Goal: Task Accomplishment & Management: Use online tool/utility

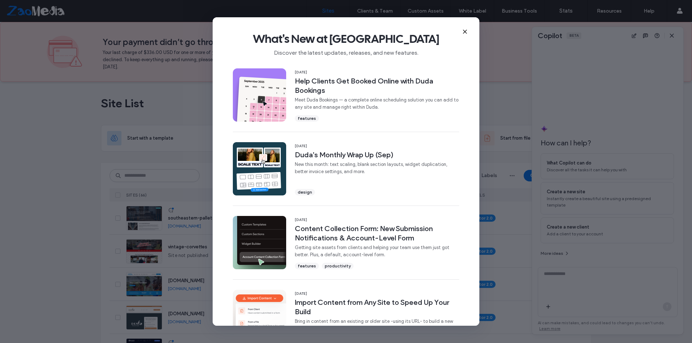
click at [466, 33] on icon at bounding box center [465, 32] width 6 height 6
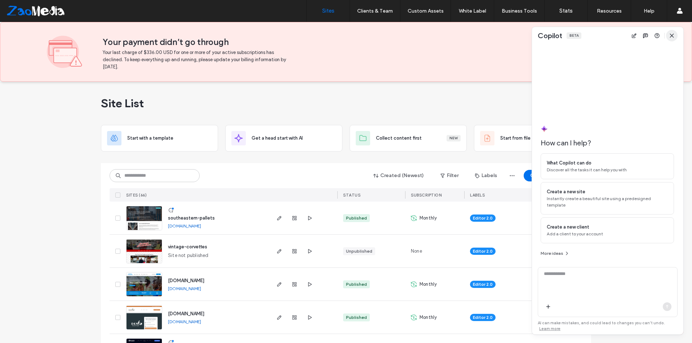
click at [674, 37] on icon "button" at bounding box center [672, 36] width 6 height 6
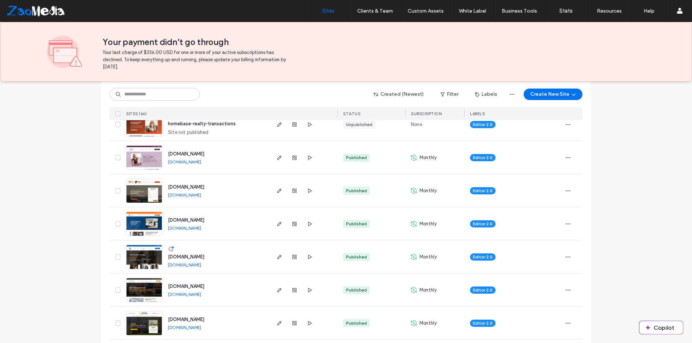
scroll to position [793, 0]
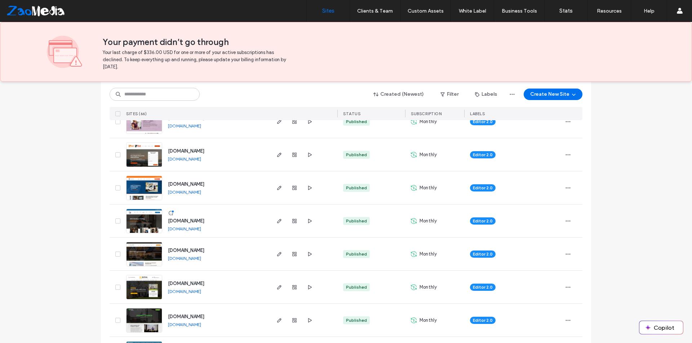
click at [192, 191] on link "www.airsolutionshvac.info" at bounding box center [184, 192] width 33 height 5
click at [277, 187] on use "button" at bounding box center [279, 188] width 4 height 4
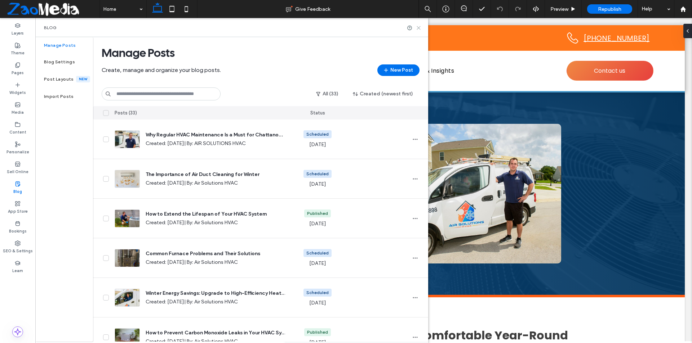
click at [419, 28] on icon at bounding box center [418, 27] width 5 height 5
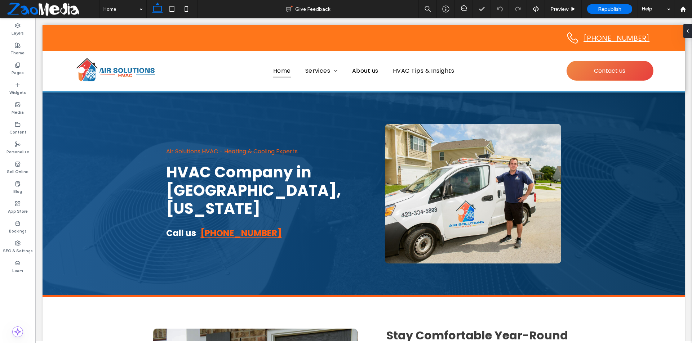
click at [33, 9] on span at bounding box center [52, 9] width 94 height 14
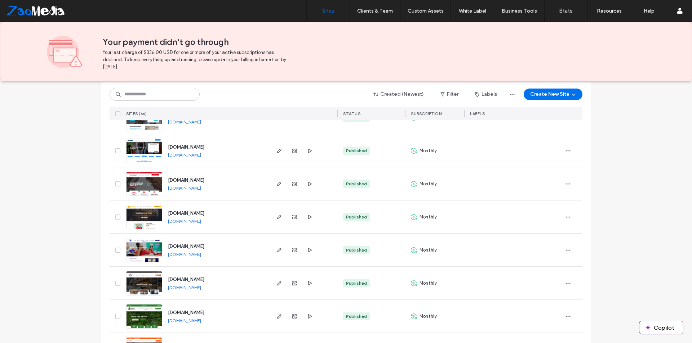
scroll to position [1405, 0]
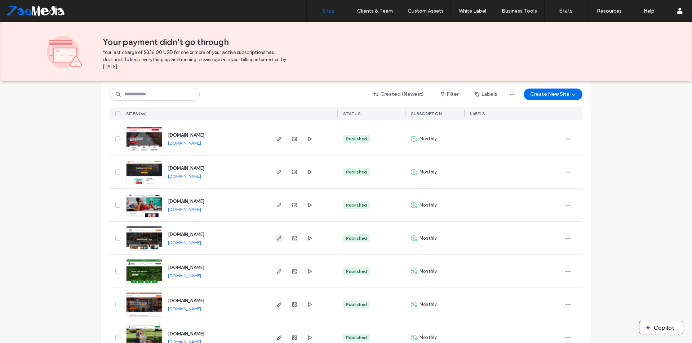
click at [277, 238] on icon "button" at bounding box center [279, 239] width 6 height 6
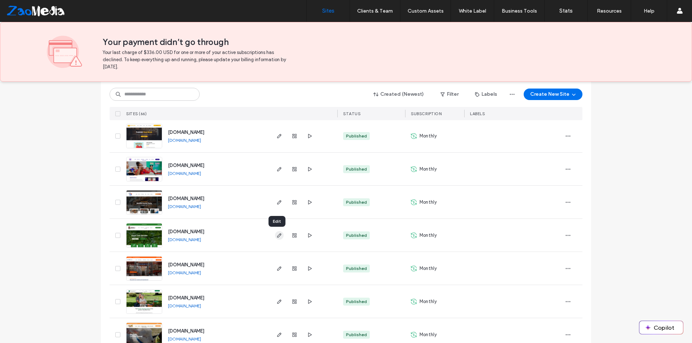
click at [278, 235] on use "button" at bounding box center [279, 236] width 4 height 4
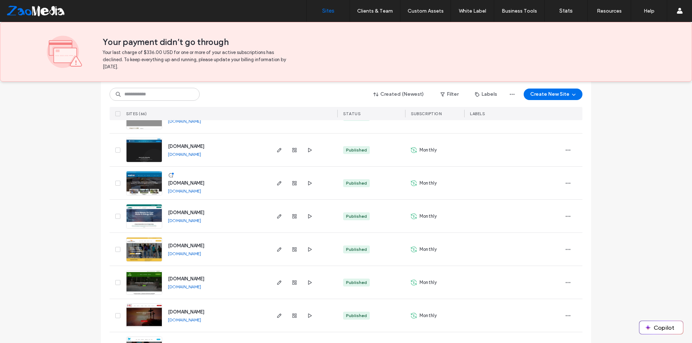
scroll to position [1766, 0]
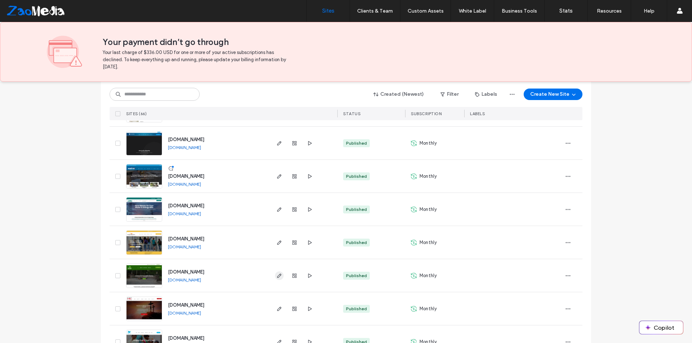
click at [276, 277] on icon "button" at bounding box center [279, 276] width 6 height 6
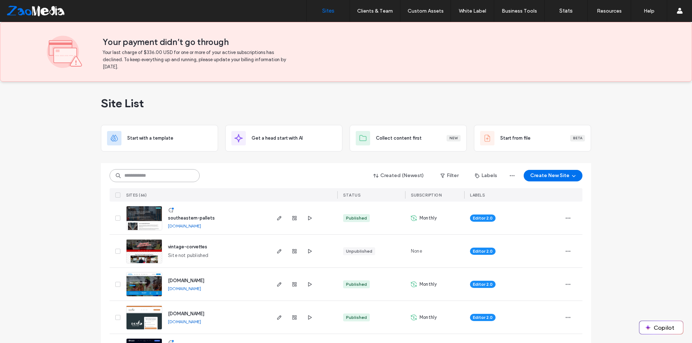
click at [137, 174] on input at bounding box center [155, 175] width 90 height 13
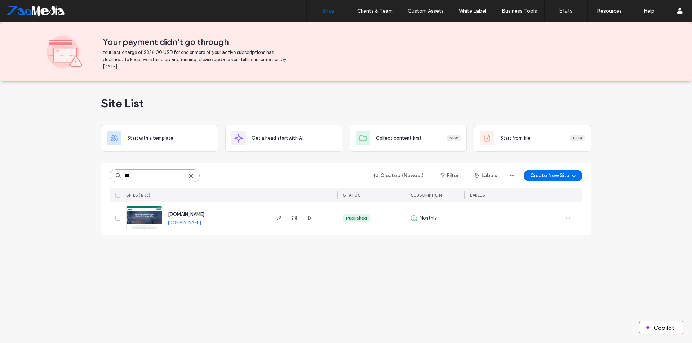
type input "***"
click at [201, 223] on link "www.cftenergysavings.com" at bounding box center [184, 222] width 33 height 5
click at [280, 218] on use "button" at bounding box center [279, 218] width 4 height 4
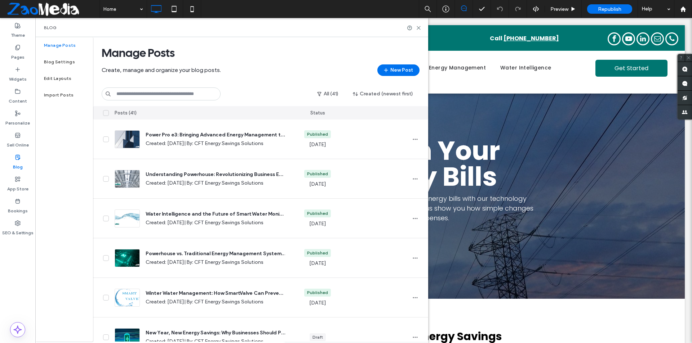
click at [32, 13] on span at bounding box center [52, 9] width 94 height 14
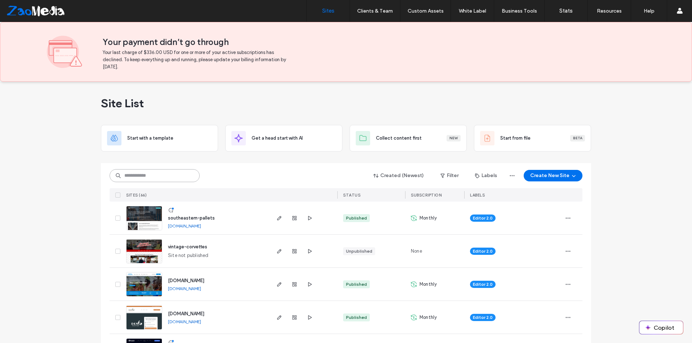
click at [159, 176] on input at bounding box center [155, 175] width 90 height 13
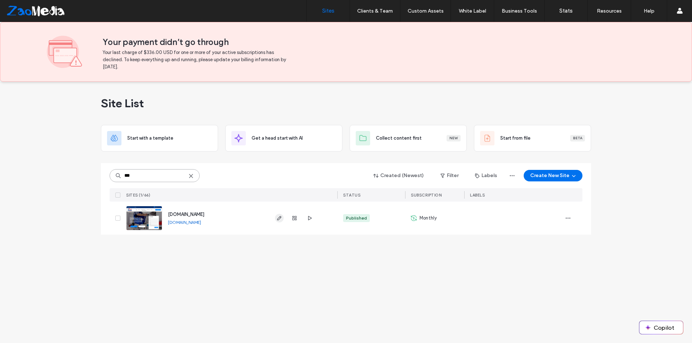
type input "***"
click at [281, 218] on icon "button" at bounding box center [279, 218] width 6 height 6
type input "******"
click at [277, 220] on use "button" at bounding box center [279, 218] width 4 height 4
type input "*****"
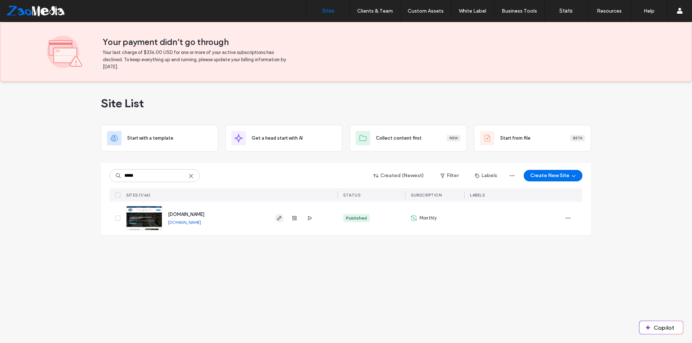
click at [279, 219] on use "button" at bounding box center [279, 218] width 4 height 4
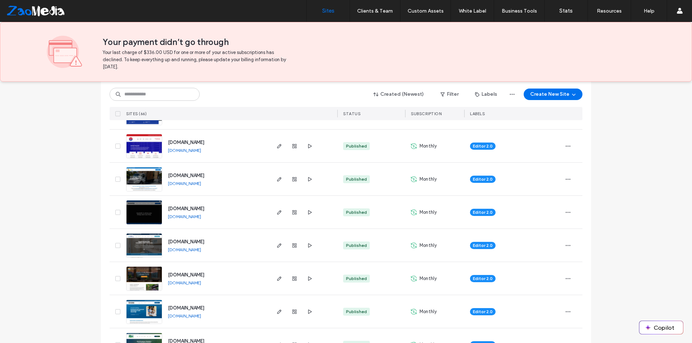
scroll to position [505, 0]
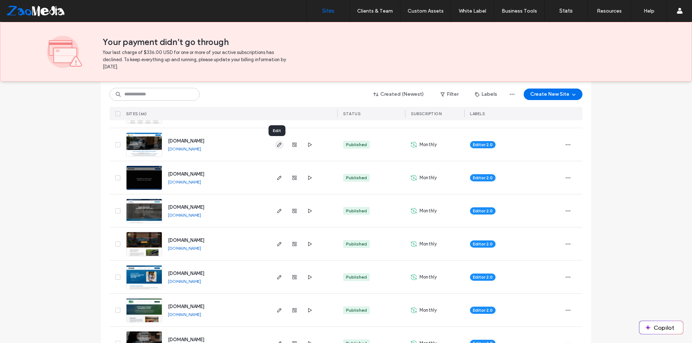
click at [277, 147] on use "button" at bounding box center [279, 145] width 4 height 4
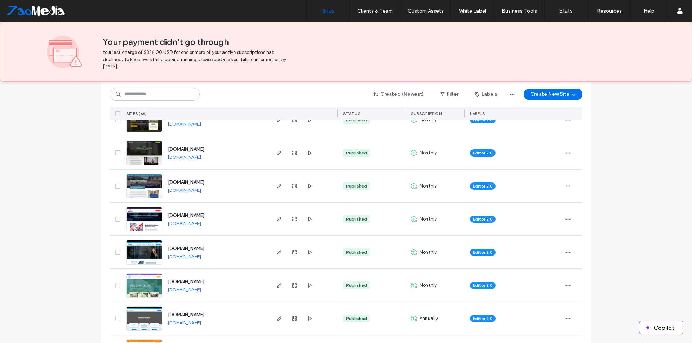
scroll to position [973, 0]
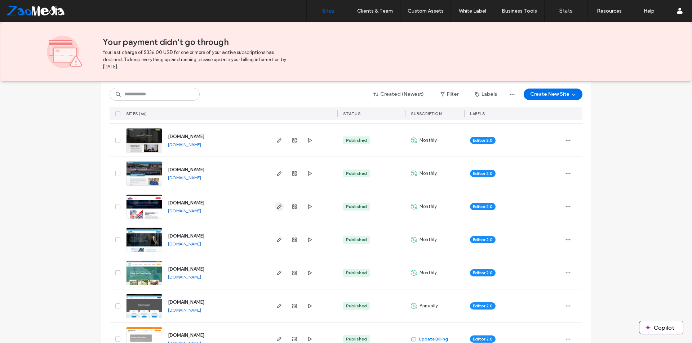
click at [276, 208] on icon "button" at bounding box center [279, 207] width 6 height 6
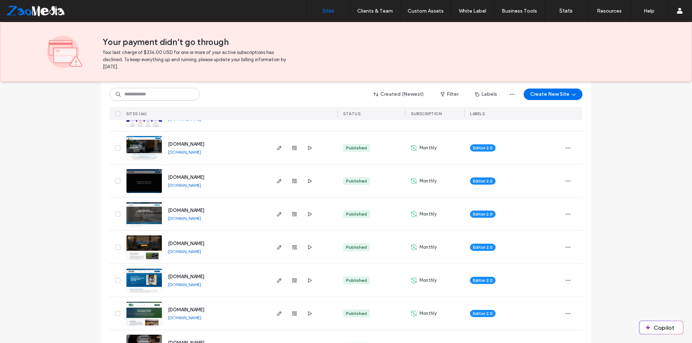
scroll to position [505, 0]
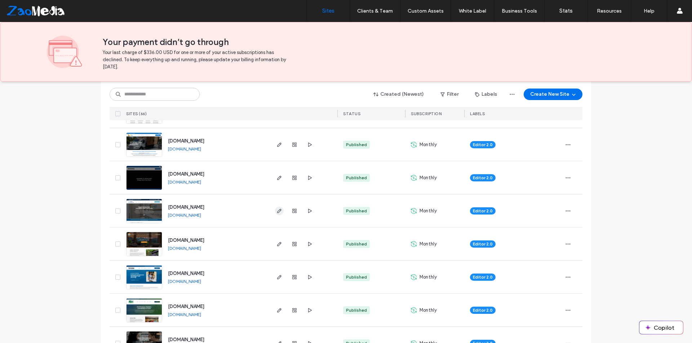
click at [276, 211] on icon "button" at bounding box center [279, 211] width 6 height 6
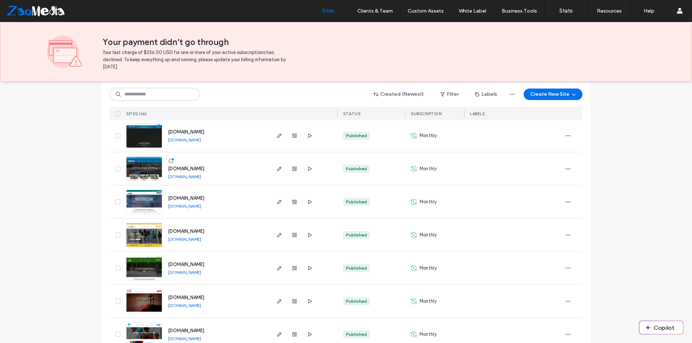
scroll to position [1767, 0]
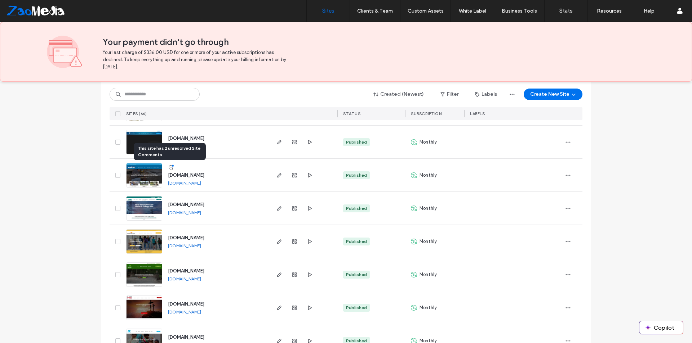
click at [169, 168] on use at bounding box center [171, 167] width 4 height 4
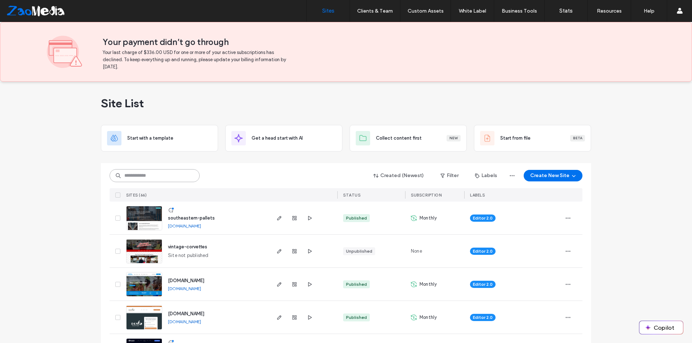
click at [151, 178] on input at bounding box center [155, 175] width 90 height 13
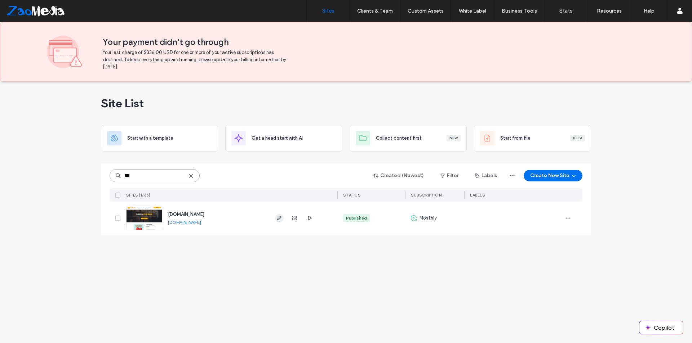
type input "***"
click at [279, 219] on icon "button" at bounding box center [279, 218] width 6 height 6
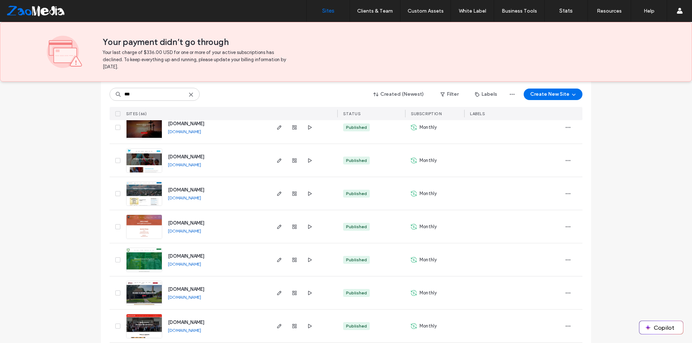
scroll to position [2055, 0]
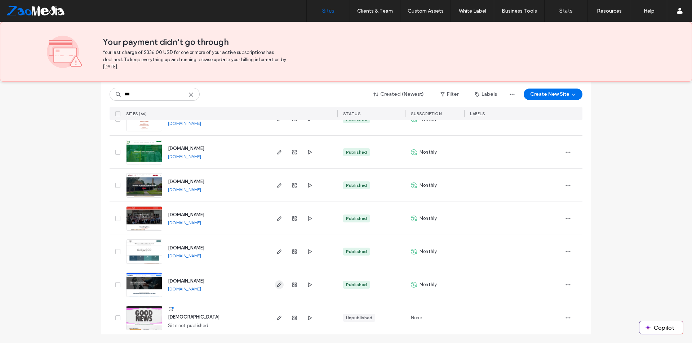
type input "***"
click at [276, 284] on icon "button" at bounding box center [279, 285] width 6 height 6
